Goal: Task Accomplishment & Management: Manage account settings

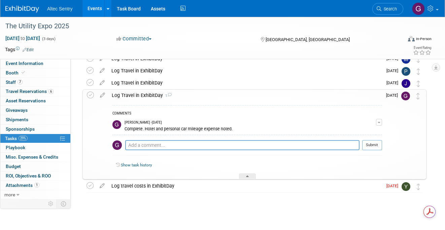
click at [381, 123] on span "button" at bounding box center [379, 122] width 3 height 1
click at [252, 74] on div "Log Travel in ExhibitDay" at bounding box center [245, 70] width 275 height 11
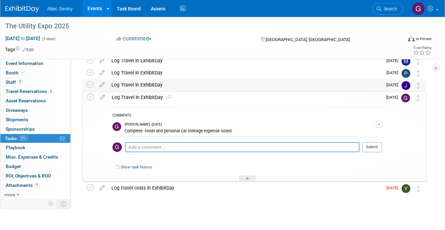
scroll to position [34, 0]
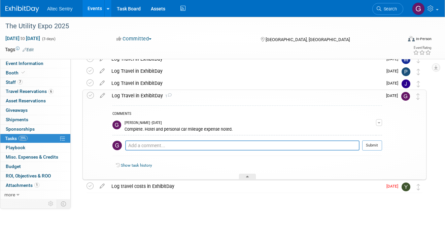
click at [170, 96] on icon at bounding box center [169, 95] width 4 height 4
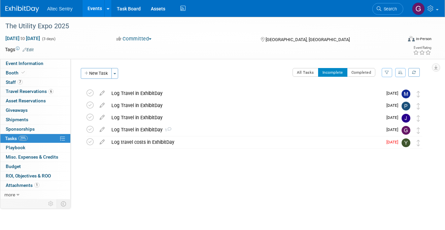
click at [170, 130] on icon at bounding box center [169, 129] width 4 height 4
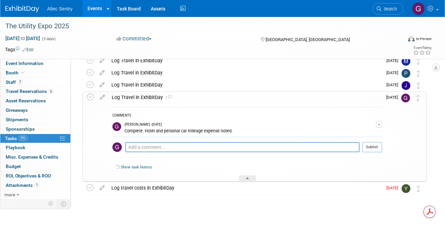
scroll to position [38, 0]
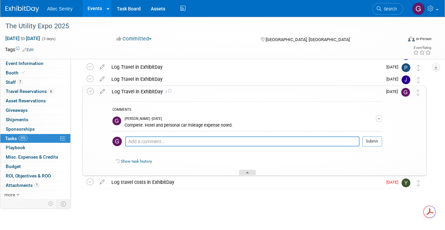
click at [251, 173] on div at bounding box center [247, 173] width 17 height 6
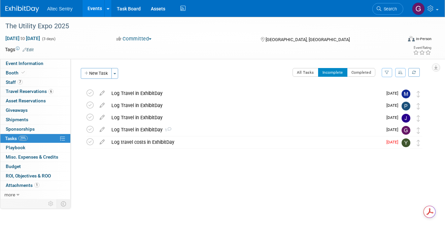
click at [153, 132] on div "Log Travel in ExhibitDay 1" at bounding box center [245, 129] width 275 height 11
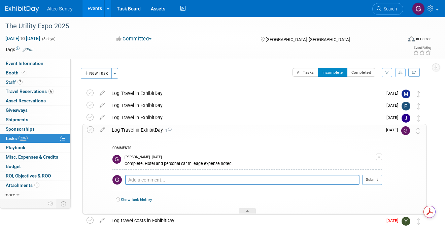
click at [153, 132] on div "Log Travel in ExhibitDay 1" at bounding box center [245, 129] width 274 height 11
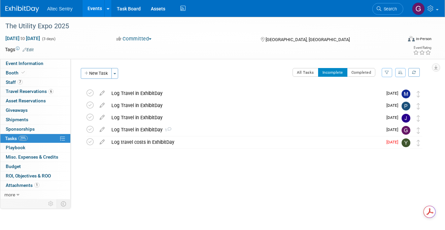
click at [149, 132] on div "Log Travel in ExhibitDay 1" at bounding box center [245, 129] width 275 height 11
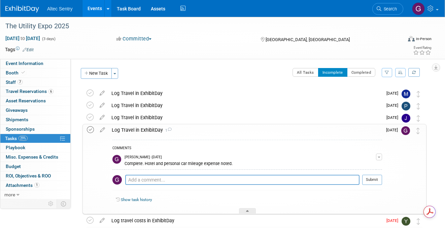
click at [88, 129] on icon at bounding box center [90, 129] width 7 height 7
